Goal: Go to known website: Go to known website

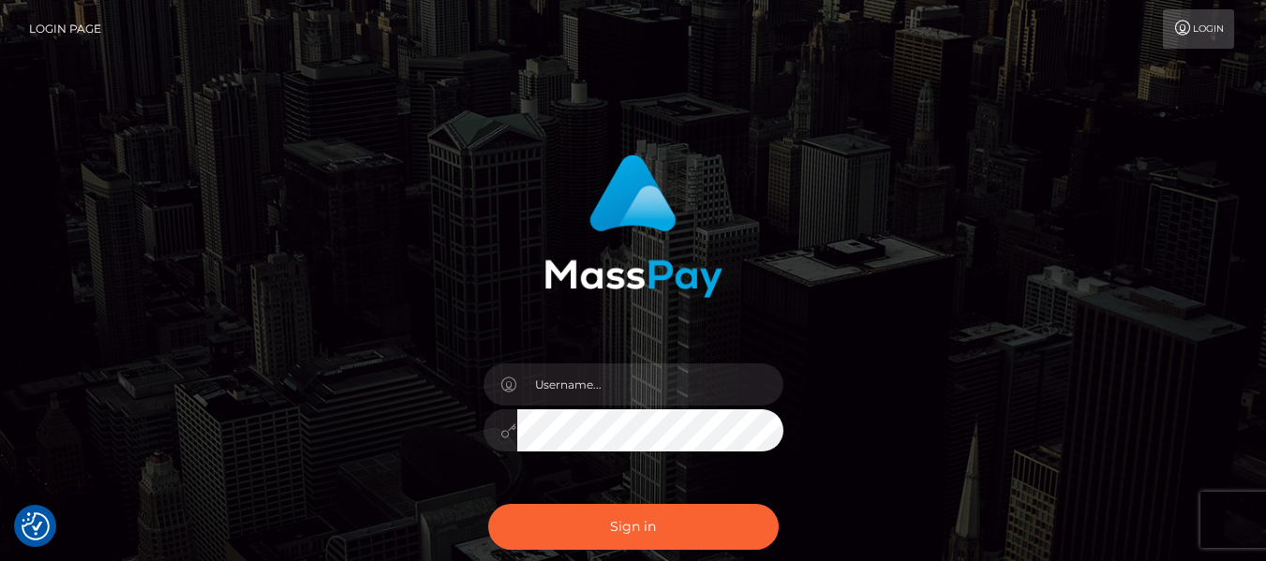
checkbox input "true"
